Goal: Information Seeking & Learning: Check status

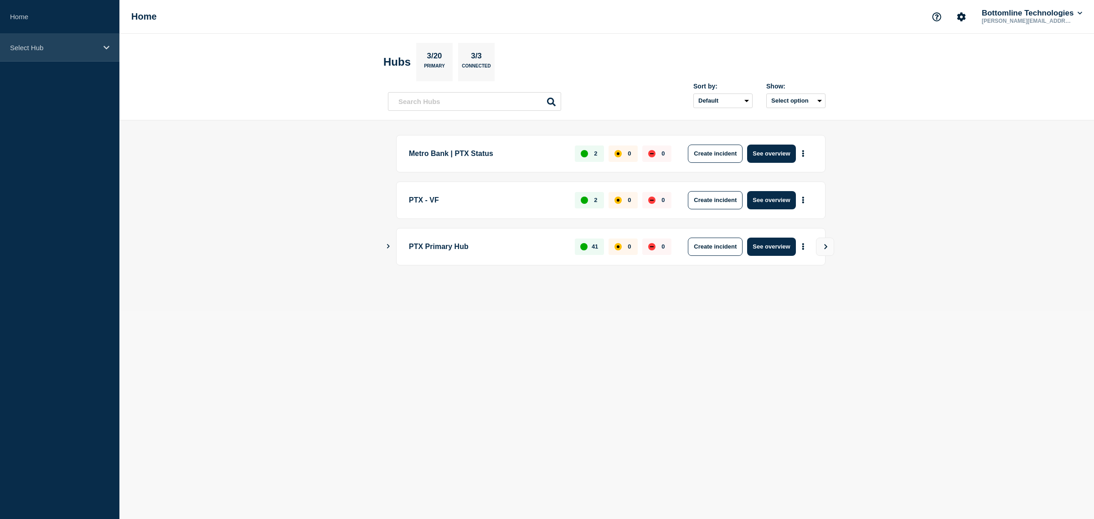
click at [72, 42] on div "Select Hub" at bounding box center [59, 48] width 119 height 28
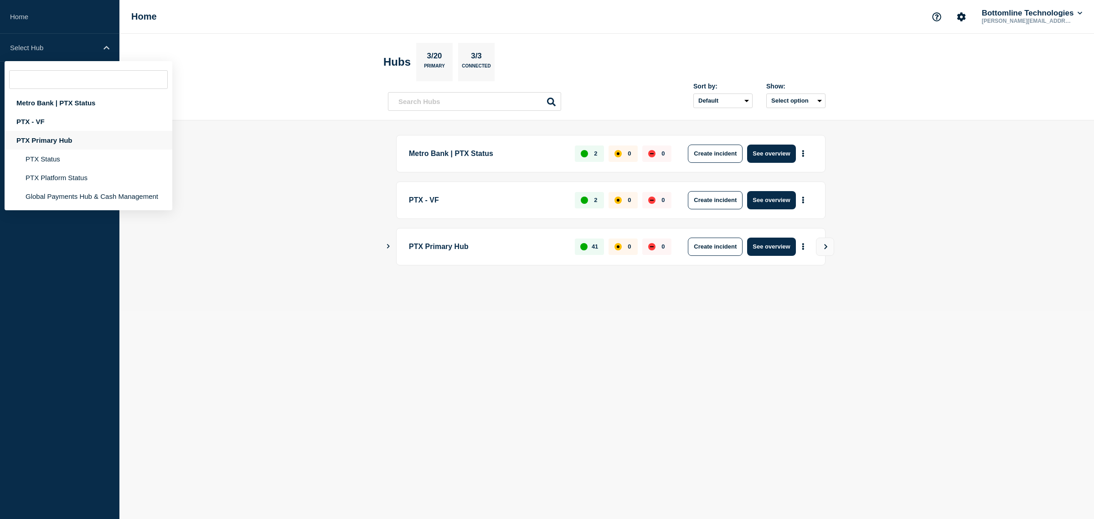
click at [58, 138] on div "PTX Primary Hub" at bounding box center [89, 140] width 168 height 19
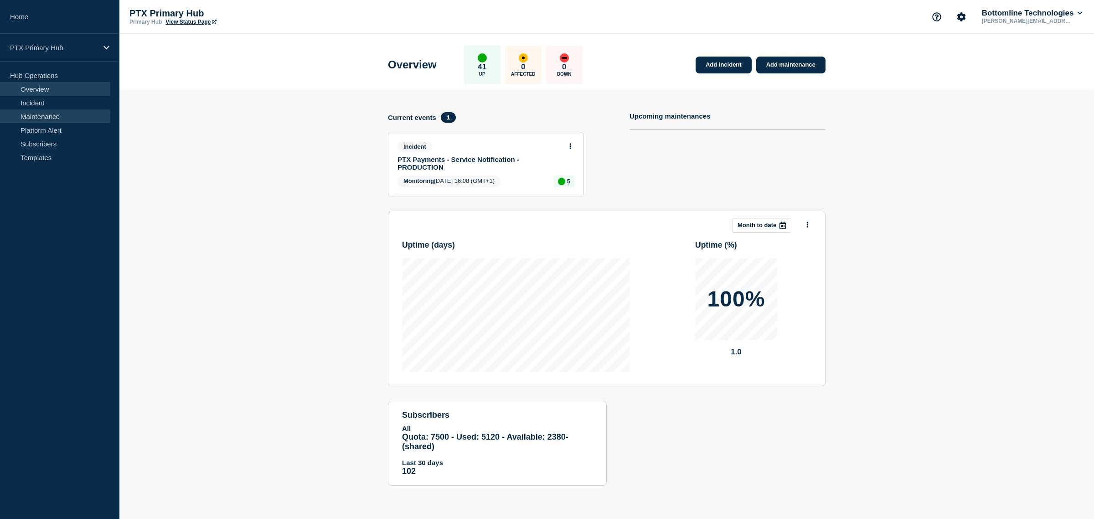
click at [70, 115] on link "Maintenance" at bounding box center [55, 116] width 110 height 14
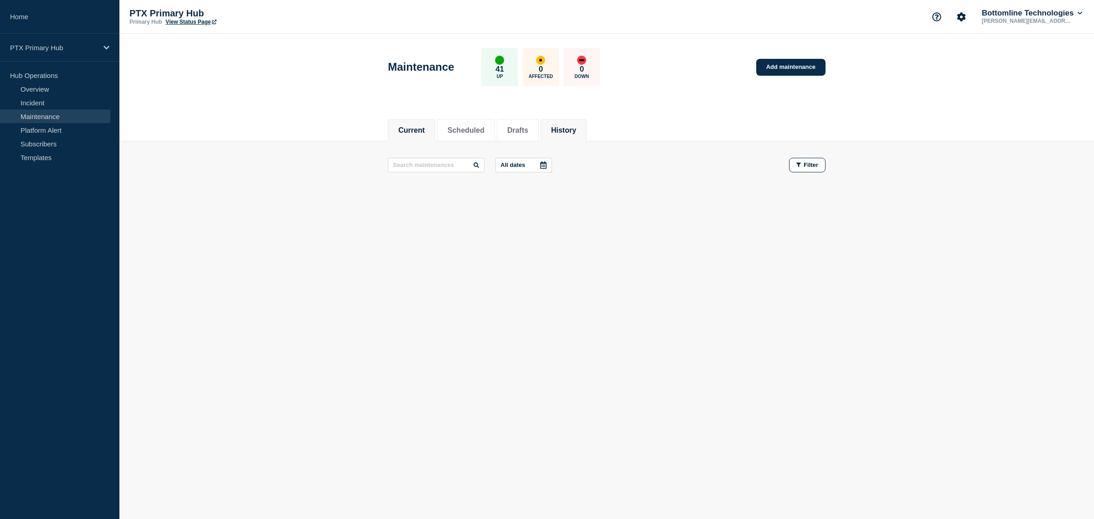
click at [575, 135] on li "History" at bounding box center [564, 130] width 46 height 22
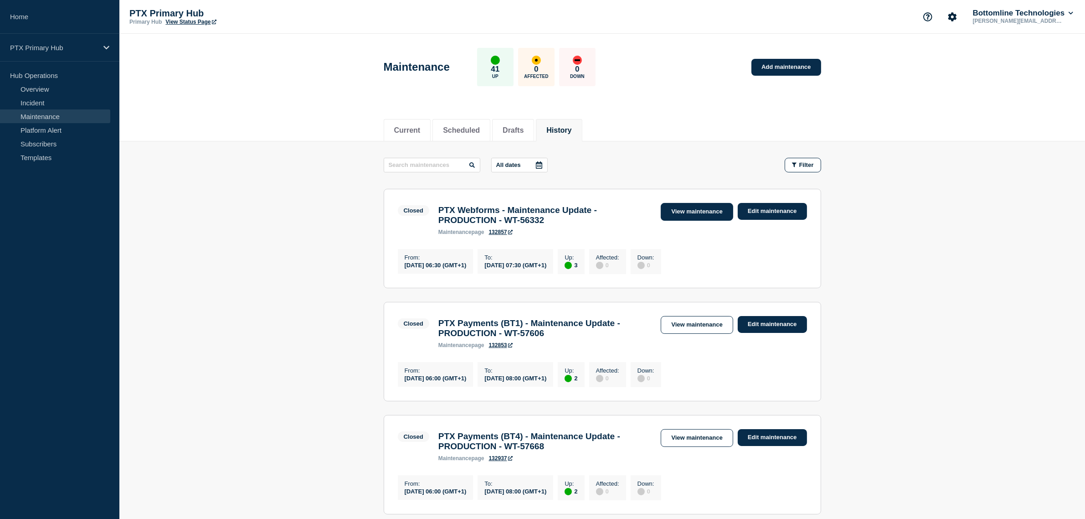
click at [688, 217] on link "View maintenance" at bounding box center [697, 212] width 72 height 18
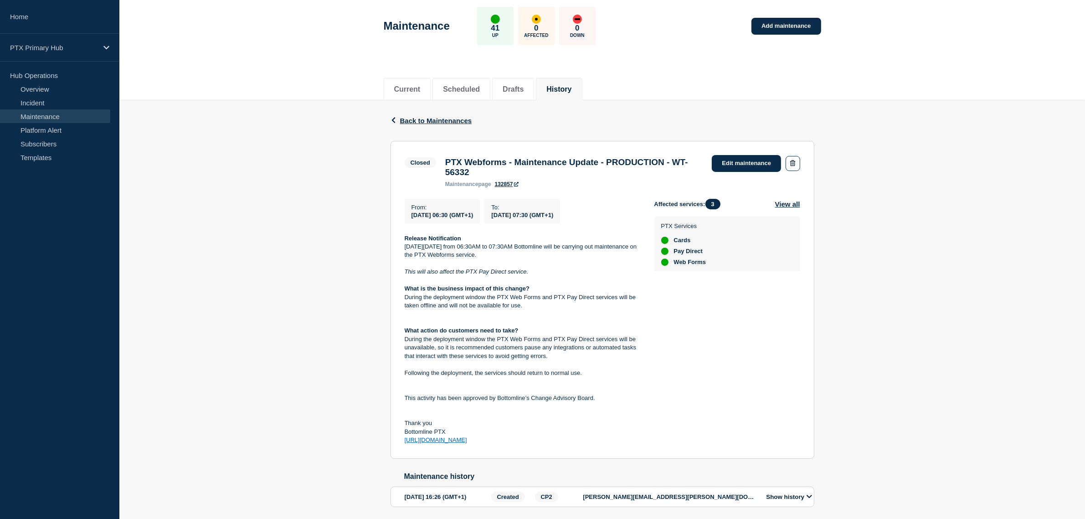
scroll to position [85, 0]
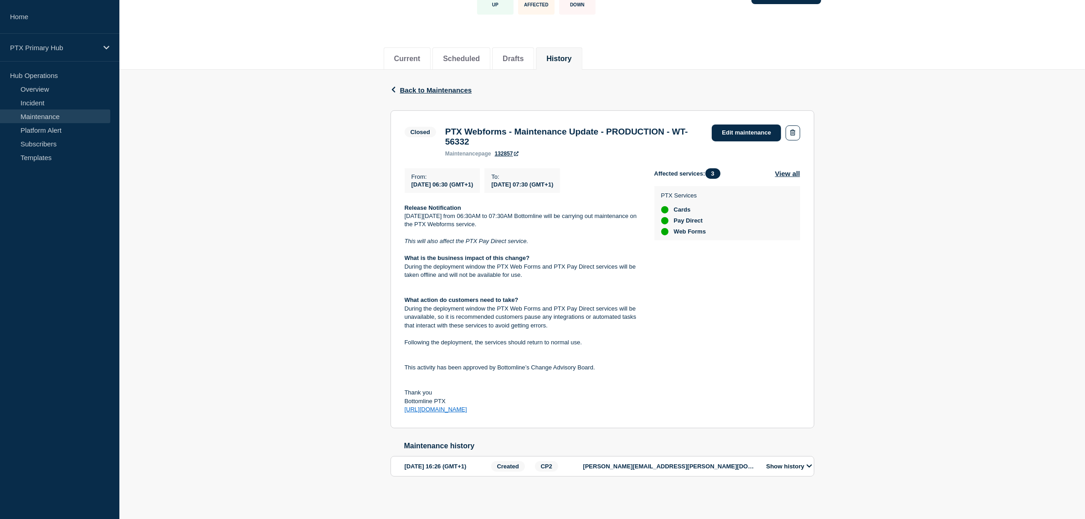
click at [794, 468] on div "Show history" at bounding box center [787, 466] width 56 height 10
click at [795, 464] on button "Show history" at bounding box center [789, 466] width 51 height 8
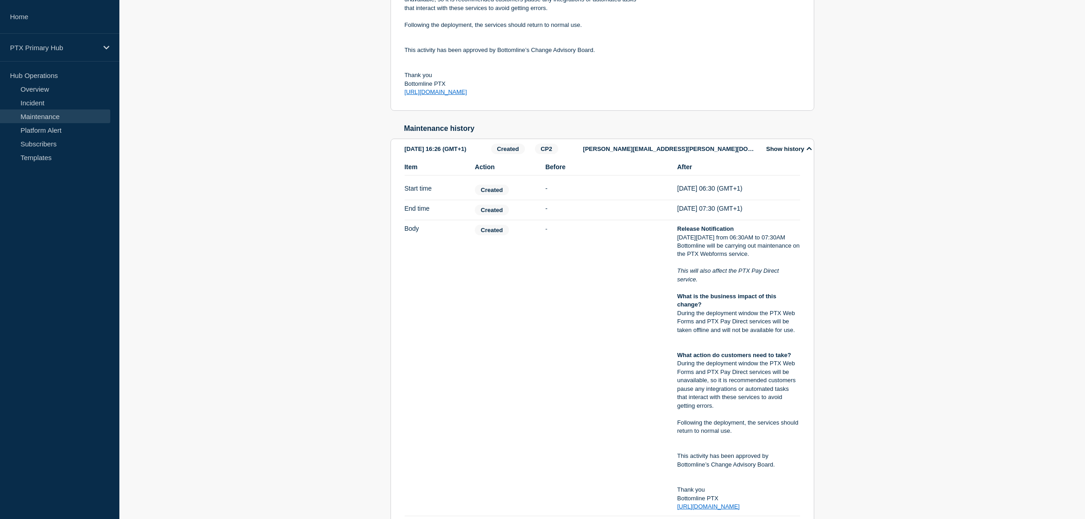
scroll to position [183, 0]
